Goal: Task Accomplishment & Management: Use online tool/utility

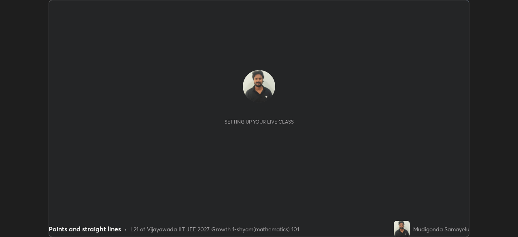
scroll to position [237, 517]
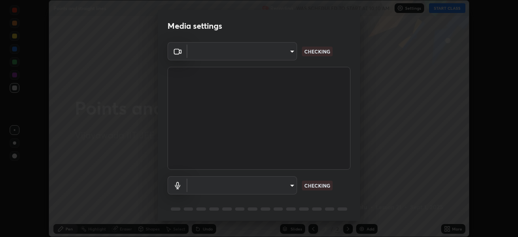
type input "d58fe3fcfc59e4750d52d9201d0ea35a07d3f0dad02a693c86db4369b3c93ba8"
type input "default"
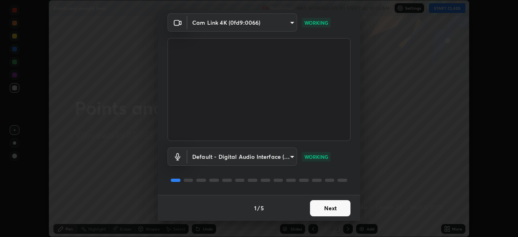
click at [326, 207] on button "Next" at bounding box center [330, 208] width 40 height 16
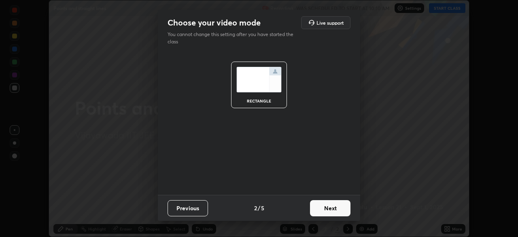
click at [330, 208] on button "Next" at bounding box center [330, 208] width 40 height 16
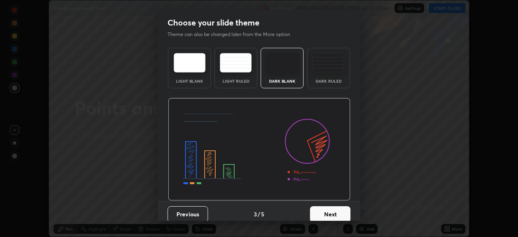
click at [325, 213] on button "Next" at bounding box center [330, 214] width 40 height 16
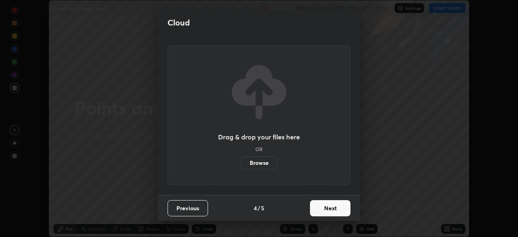
click at [322, 208] on button "Next" at bounding box center [330, 208] width 40 height 16
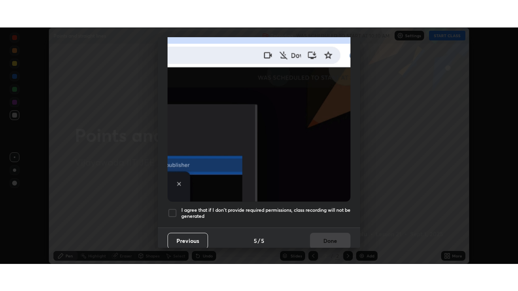
scroll to position [194, 0]
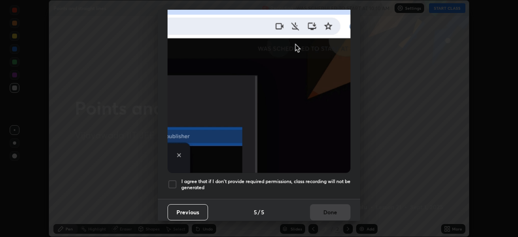
click at [171, 180] on div at bounding box center [172, 184] width 10 height 10
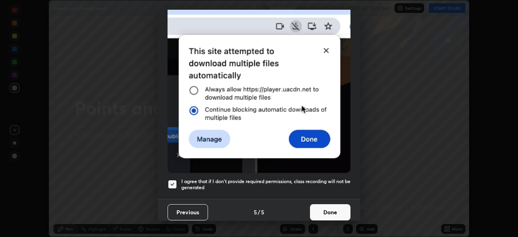
click at [327, 211] on button "Done" at bounding box center [330, 212] width 40 height 16
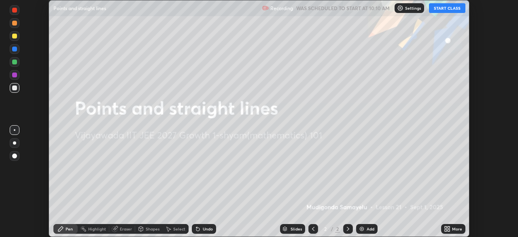
click at [359, 226] on img at bounding box center [361, 228] width 6 height 6
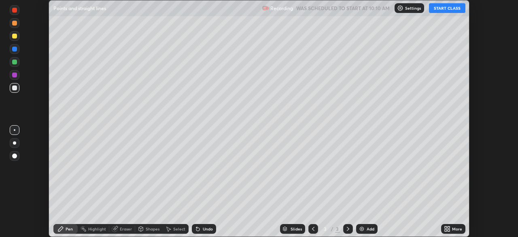
click at [447, 8] on button "START CLASS" at bounding box center [447, 8] width 36 height 10
click at [448, 226] on icon at bounding box center [448, 227] width 2 height 2
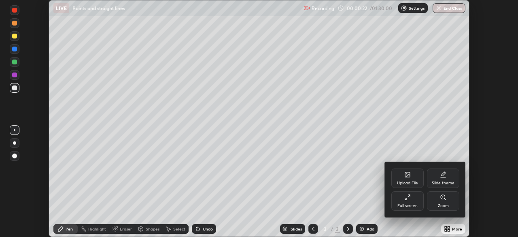
click at [408, 197] on icon at bounding box center [407, 197] width 6 height 6
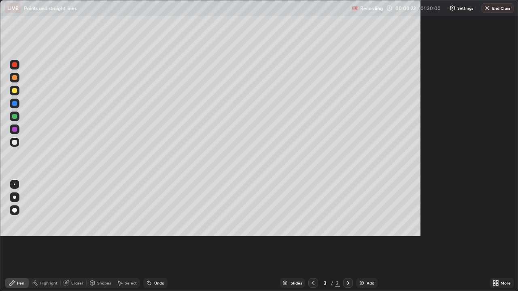
scroll to position [291, 518]
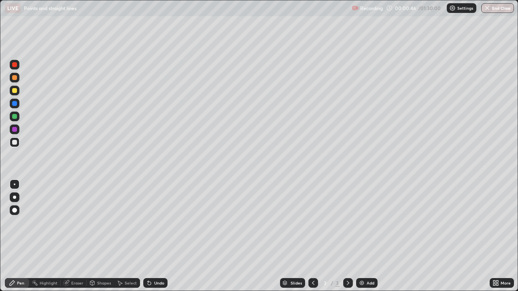
click at [15, 197] on div at bounding box center [14, 197] width 3 height 3
click at [17, 103] on div at bounding box center [14, 103] width 5 height 5
click at [361, 236] on img at bounding box center [361, 283] width 6 height 6
click at [15, 144] on div at bounding box center [14, 142] width 5 height 5
click at [76, 236] on div "Eraser" at bounding box center [77, 283] width 12 height 4
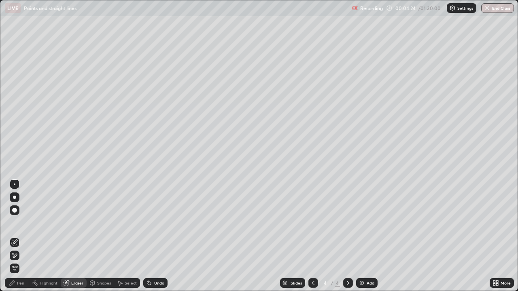
click at [17, 236] on div "Pen" at bounding box center [20, 283] width 7 height 4
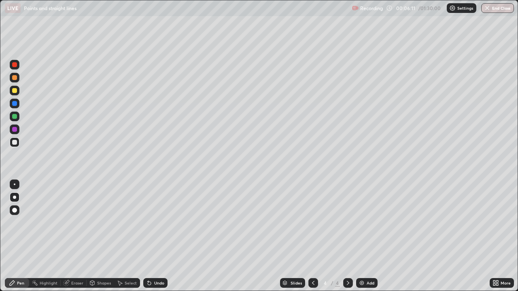
click at [360, 236] on img at bounding box center [361, 283] width 6 height 6
click at [343, 236] on div at bounding box center [348, 283] width 10 height 10
click at [361, 236] on img at bounding box center [361, 283] width 6 height 6
click at [148, 236] on icon at bounding box center [149, 283] width 3 height 3
click at [362, 236] on img at bounding box center [361, 283] width 6 height 6
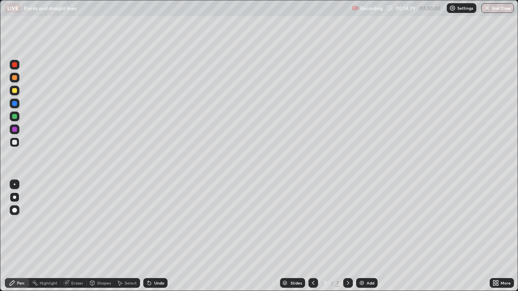
click at [15, 132] on div at bounding box center [15, 130] width 10 height 10
click at [78, 236] on div "Eraser" at bounding box center [77, 283] width 12 height 4
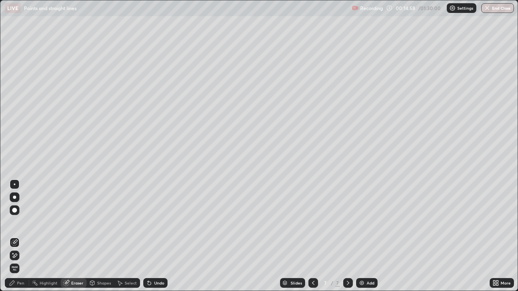
click at [18, 236] on div "Pen" at bounding box center [17, 283] width 24 height 10
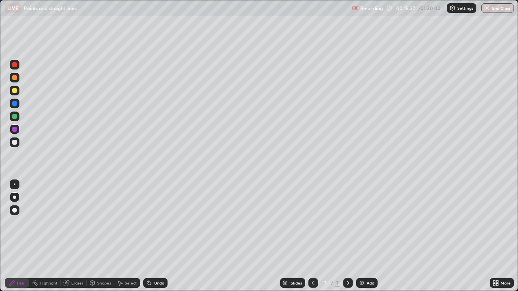
click at [155, 236] on div "Undo" at bounding box center [159, 283] width 10 height 4
click at [17, 142] on div at bounding box center [14, 142] width 5 height 5
click at [360, 236] on img at bounding box center [361, 283] width 6 height 6
click at [14, 118] on div at bounding box center [14, 116] width 5 height 5
click at [15, 143] on div at bounding box center [14, 142] width 5 height 5
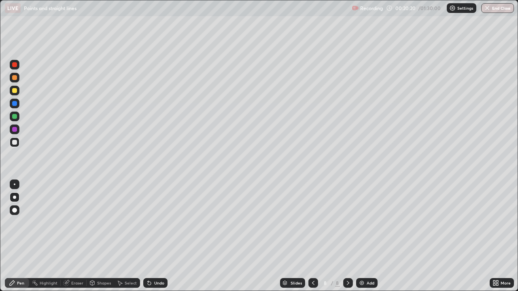
click at [13, 91] on div at bounding box center [14, 90] width 5 height 5
click at [14, 116] on div at bounding box center [14, 116] width 5 height 5
click at [15, 79] on div at bounding box center [14, 77] width 5 height 5
click at [152, 236] on div "Undo" at bounding box center [155, 283] width 24 height 10
click at [359, 236] on img at bounding box center [361, 283] width 6 height 6
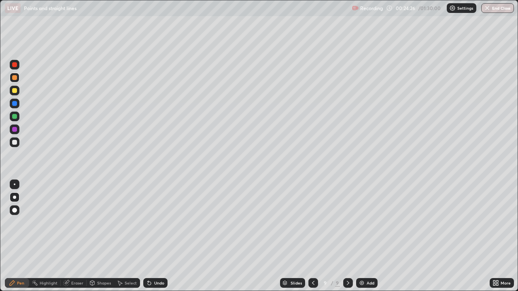
click at [154, 236] on div "Undo" at bounding box center [159, 283] width 10 height 4
click at [154, 236] on div "Undo" at bounding box center [155, 283] width 24 height 10
click at [15, 116] on div at bounding box center [14, 116] width 5 height 5
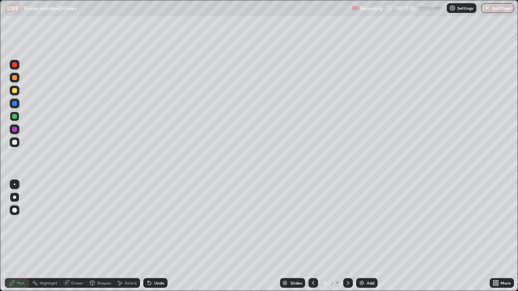
click at [77, 236] on div "Eraser" at bounding box center [77, 283] width 12 height 4
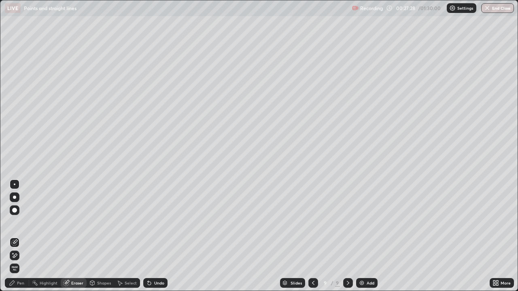
click at [20, 236] on div "Pen" at bounding box center [20, 283] width 7 height 4
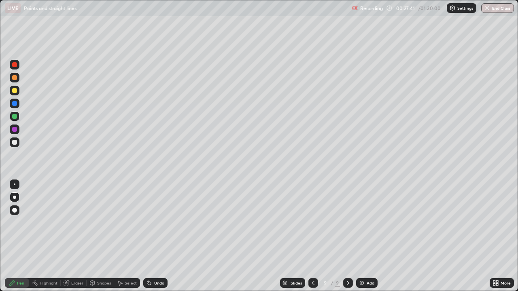
click at [15, 142] on div at bounding box center [14, 142] width 5 height 5
click at [80, 236] on div "Eraser" at bounding box center [74, 283] width 26 height 10
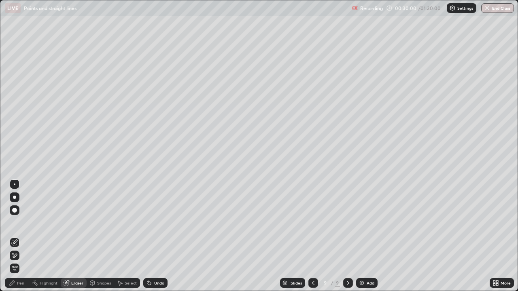
click at [16, 236] on div "Pen" at bounding box center [17, 283] width 24 height 10
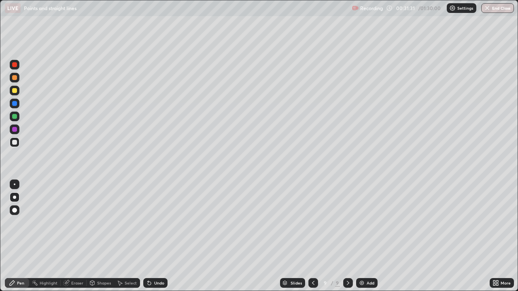
click at [361, 236] on img at bounding box center [361, 283] width 6 height 6
click at [15, 90] on div at bounding box center [14, 90] width 5 height 5
click at [14, 105] on div at bounding box center [14, 103] width 5 height 5
click at [80, 236] on div "Eraser" at bounding box center [77, 283] width 12 height 4
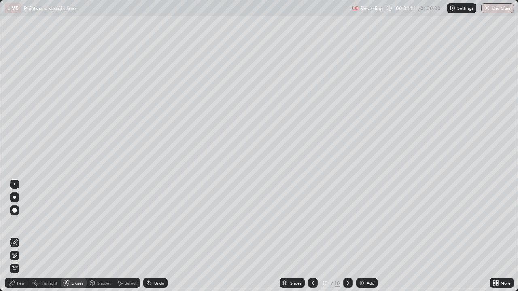
click at [23, 236] on div "Pen" at bounding box center [20, 283] width 7 height 4
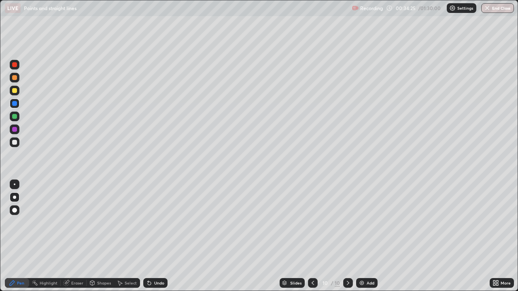
click at [76, 236] on div "Eraser" at bounding box center [77, 283] width 12 height 4
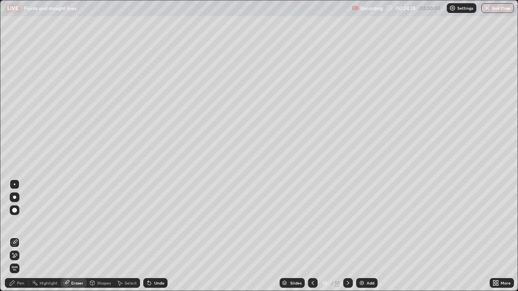
click at [26, 236] on div "Pen" at bounding box center [17, 283] width 24 height 10
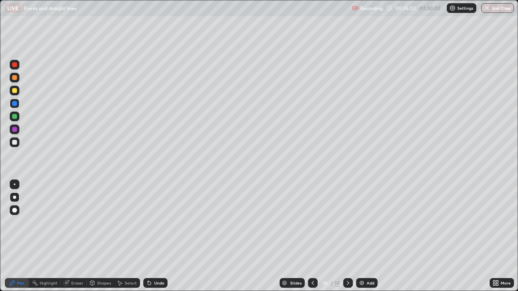
click at [76, 236] on div "Eraser" at bounding box center [77, 283] width 12 height 4
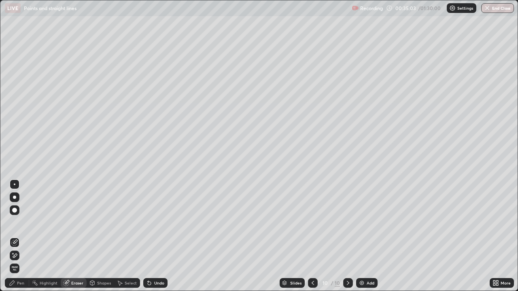
click at [78, 236] on div "Eraser" at bounding box center [77, 283] width 12 height 4
click at [16, 236] on div "Pen" at bounding box center [17, 283] width 24 height 10
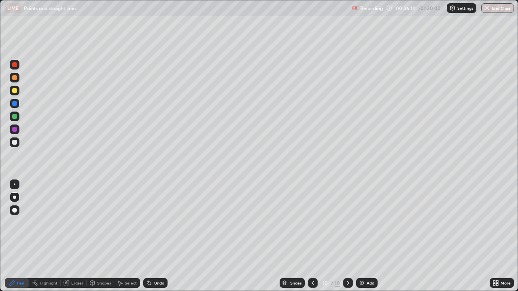
click at [17, 128] on div at bounding box center [14, 129] width 5 height 5
click at [154, 236] on div "Undo" at bounding box center [159, 283] width 10 height 4
click at [359, 236] on img at bounding box center [361, 283] width 6 height 6
click at [13, 103] on div at bounding box center [14, 103] width 5 height 5
click at [361, 236] on img at bounding box center [361, 283] width 6 height 6
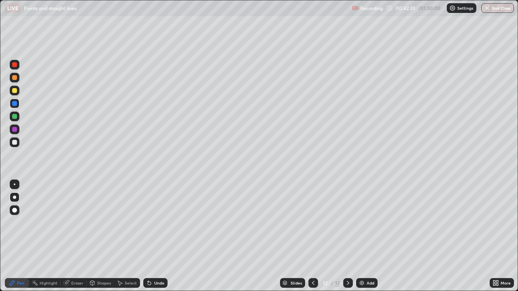
click at [155, 236] on div "Undo" at bounding box center [155, 283] width 24 height 10
click at [154, 236] on div "Undo" at bounding box center [159, 283] width 10 height 4
click at [159, 236] on div "Undo" at bounding box center [159, 283] width 10 height 4
click at [362, 236] on img at bounding box center [361, 283] width 6 height 6
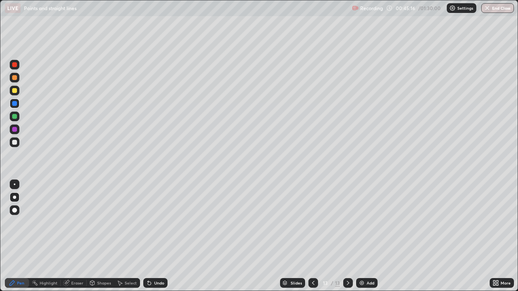
click at [13, 116] on div at bounding box center [14, 116] width 5 height 5
click at [293, 236] on div "Slides" at bounding box center [295, 283] width 11 height 4
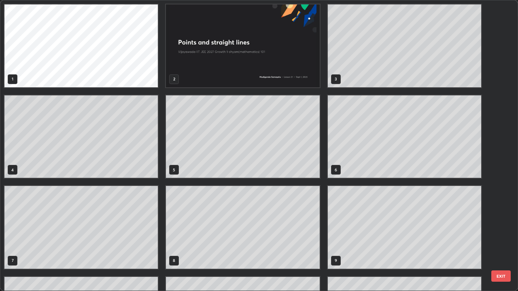
scroll to position [288, 513]
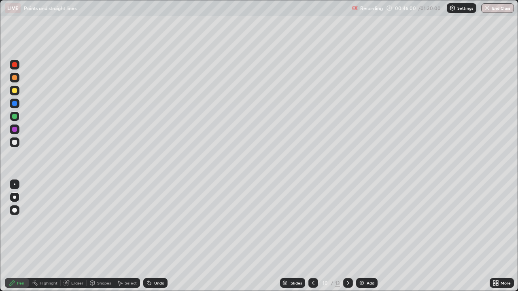
click at [298, 236] on div "Slides" at bounding box center [295, 283] width 11 height 4
click at [347, 236] on icon at bounding box center [348, 283] width 6 height 6
click at [360, 236] on img at bounding box center [361, 283] width 6 height 6
click at [155, 236] on div "Undo" at bounding box center [159, 283] width 10 height 4
click at [156, 236] on div "Undo" at bounding box center [159, 283] width 10 height 4
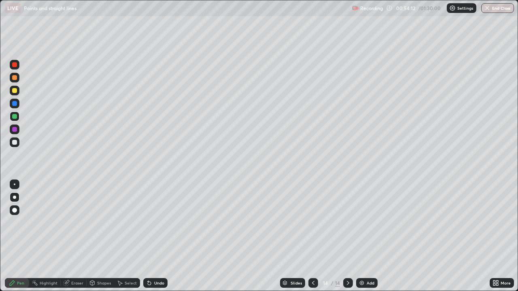
click at [361, 236] on img at bounding box center [361, 283] width 6 height 6
click at [82, 236] on div "Eraser" at bounding box center [77, 283] width 12 height 4
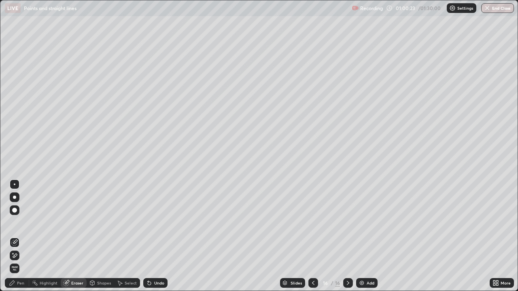
click at [24, 236] on div "Pen" at bounding box center [17, 283] width 24 height 10
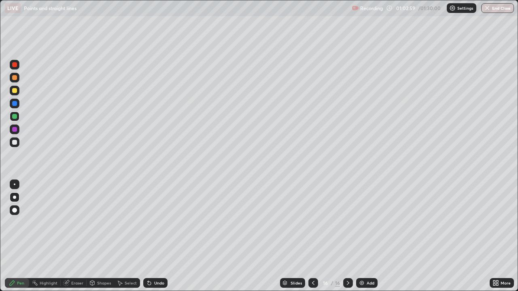
click at [359, 236] on img at bounding box center [361, 283] width 6 height 6
click at [150, 236] on icon at bounding box center [149, 283] width 6 height 6
click at [143, 236] on div "Undo" at bounding box center [155, 283] width 24 height 10
click at [78, 236] on div "Eraser" at bounding box center [77, 283] width 12 height 4
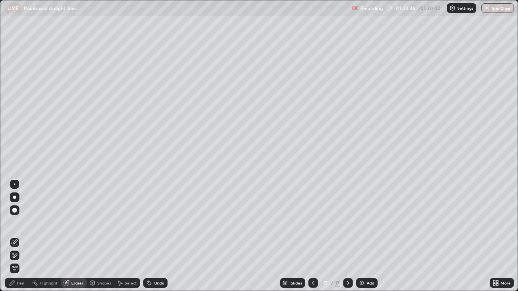
click at [21, 236] on div "Pen" at bounding box center [20, 283] width 7 height 4
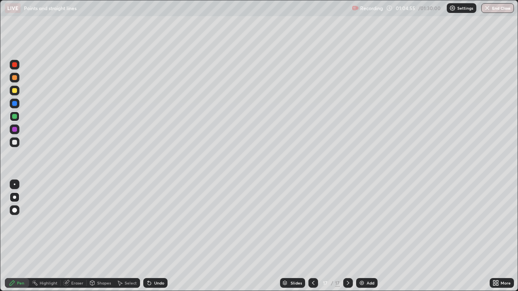
click at [13, 91] on div at bounding box center [14, 90] width 5 height 5
click at [503, 236] on div "More" at bounding box center [501, 283] width 24 height 10
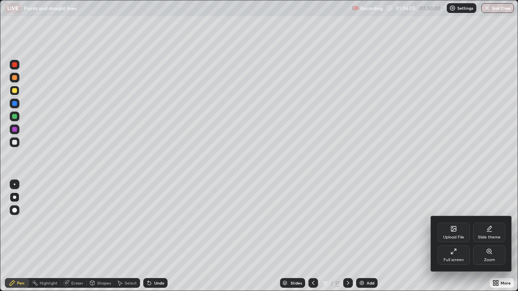
click at [452, 236] on icon at bounding box center [453, 251] width 6 height 6
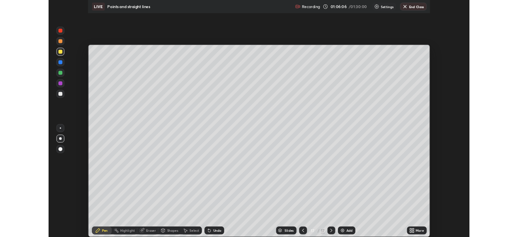
scroll to position [40198, 39917]
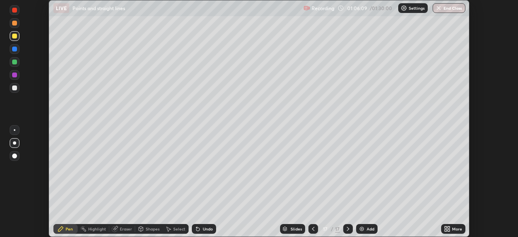
click at [448, 7] on button "End Class" at bounding box center [448, 8] width 33 height 10
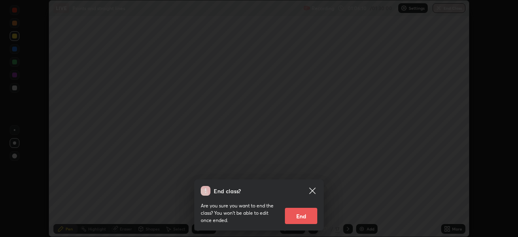
click at [297, 217] on button "End" at bounding box center [301, 215] width 32 height 16
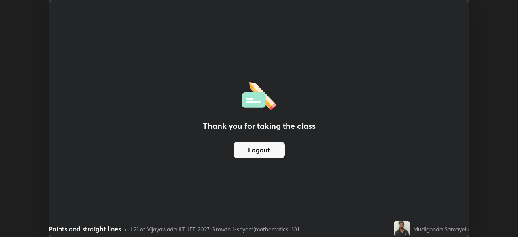
click at [264, 146] on button "Logout" at bounding box center [258, 150] width 51 height 16
